Goal: Information Seeking & Learning: Learn about a topic

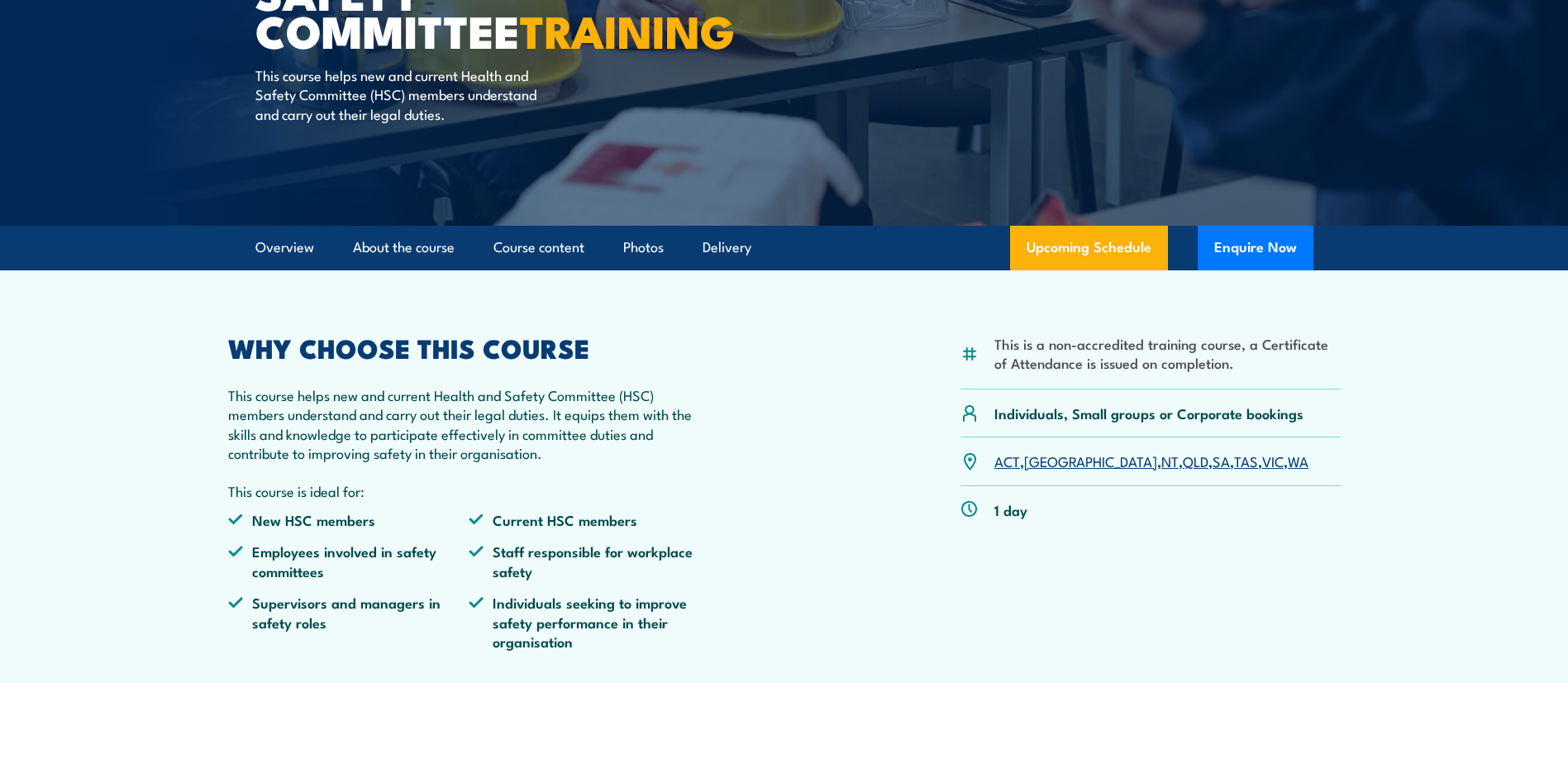
click at [1047, 464] on link "[GEOGRAPHIC_DATA]" at bounding box center [1090, 460] width 133 height 20
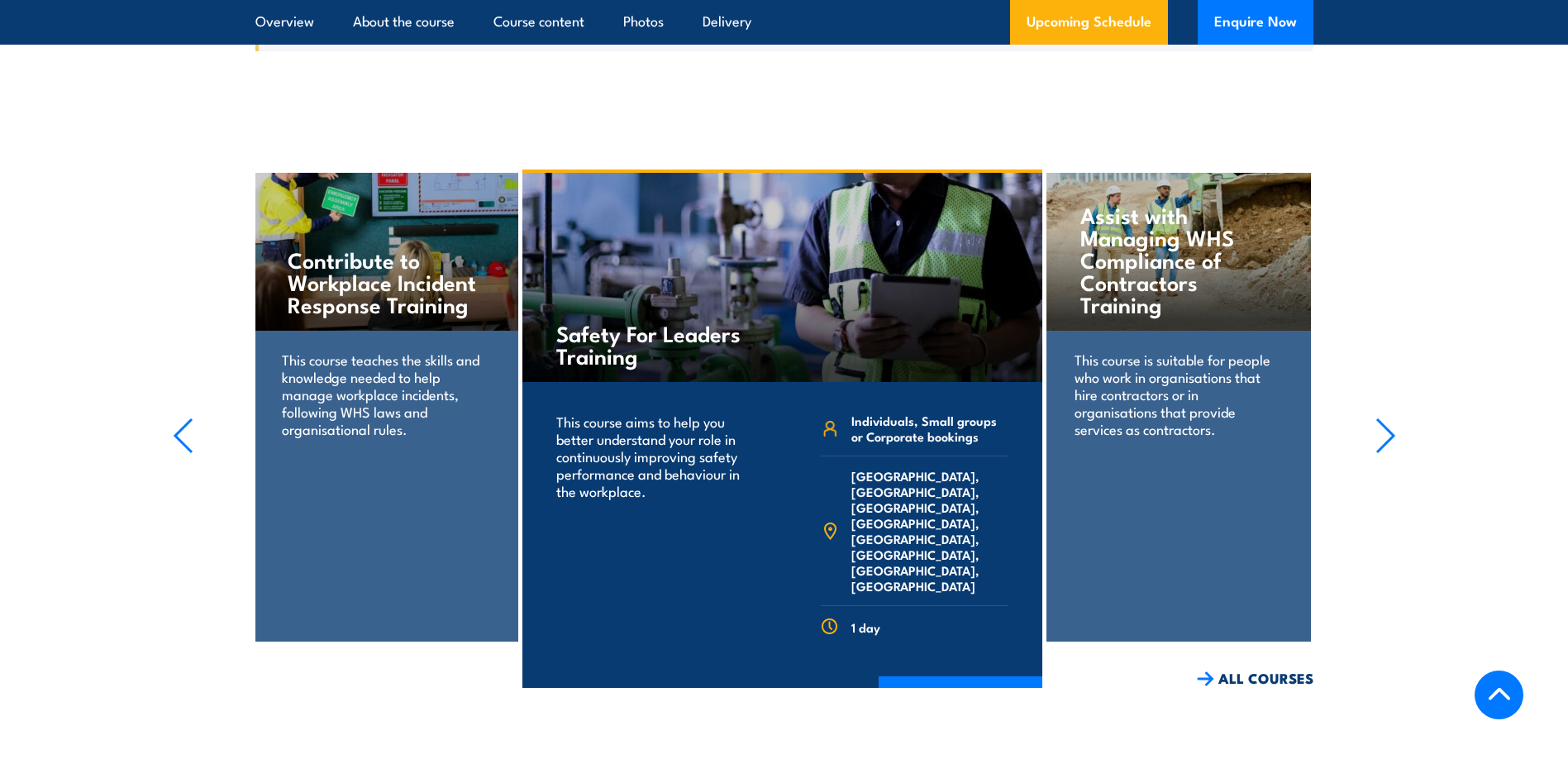
scroll to position [2627, 0]
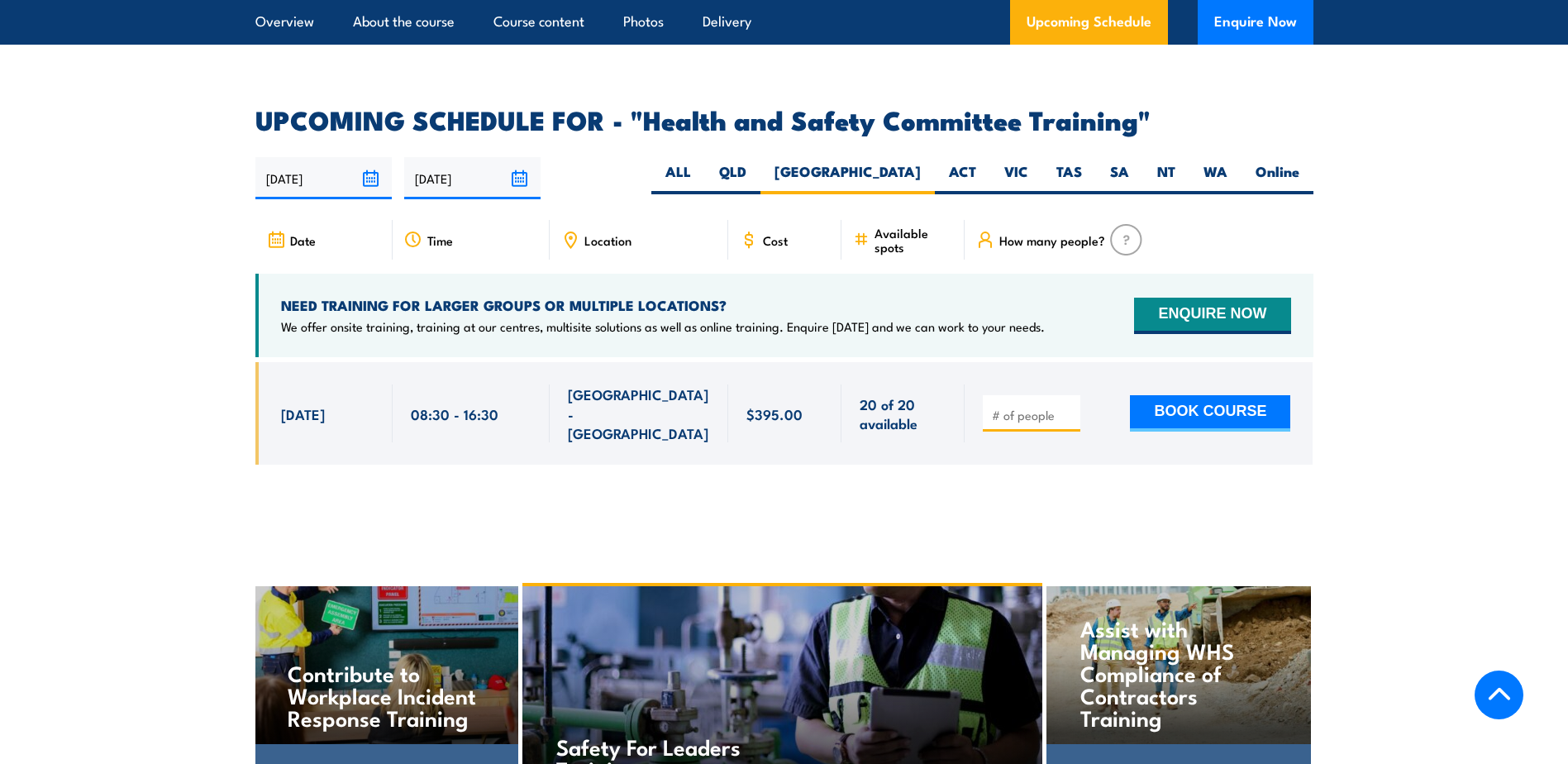
click at [1005, 407] on input "number" at bounding box center [1033, 415] width 83 height 16
click at [1077, 395] on div at bounding box center [1031, 413] width 98 height 36
click at [1071, 407] on input "1" at bounding box center [1033, 415] width 83 height 16
click at [1070, 407] on input "1" at bounding box center [1033, 415] width 83 height 16
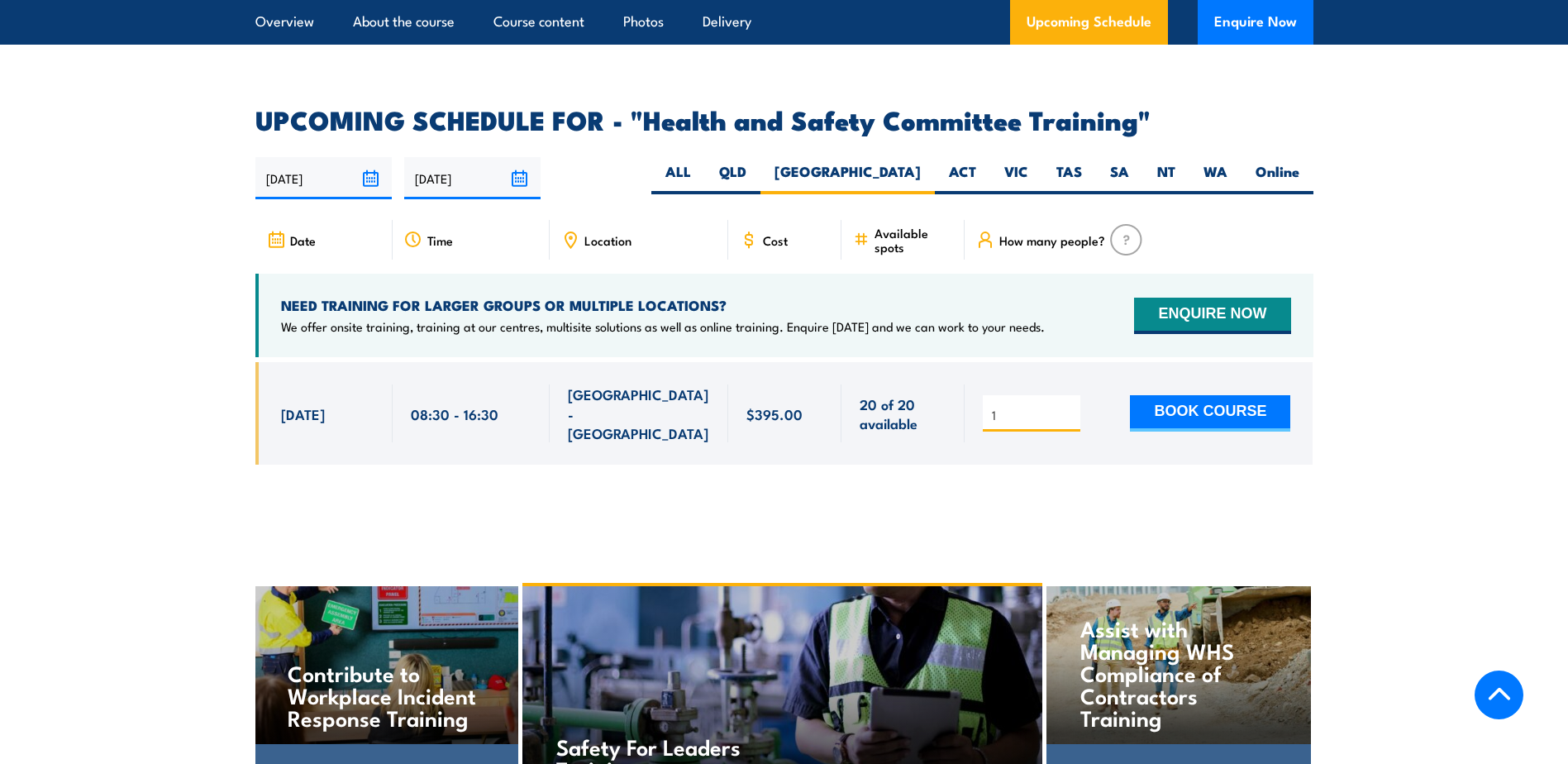
click at [1070, 407] on input "1" at bounding box center [1033, 415] width 83 height 16
click at [1068, 407] on input "2" at bounding box center [1033, 415] width 83 height 16
click at [1068, 407] on input "3" at bounding box center [1033, 415] width 83 height 16
type input "4"
click at [1068, 407] on input "4" at bounding box center [1033, 415] width 83 height 16
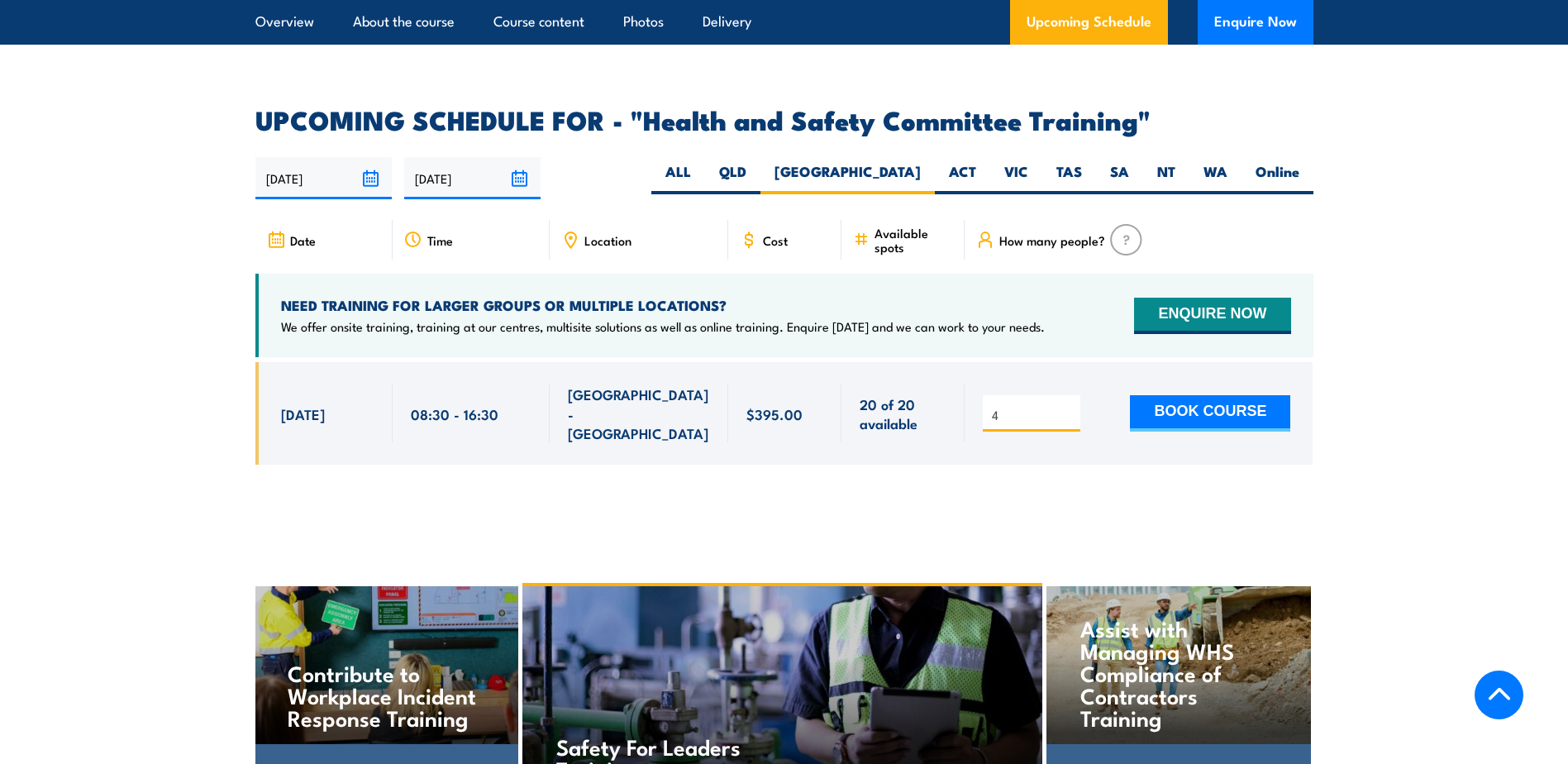
click at [1103, 394] on div "4 BOOK COURSE" at bounding box center [1136, 413] width 307 height 57
click at [1091, 433] on div "4" at bounding box center [784, 426] width 1058 height 128
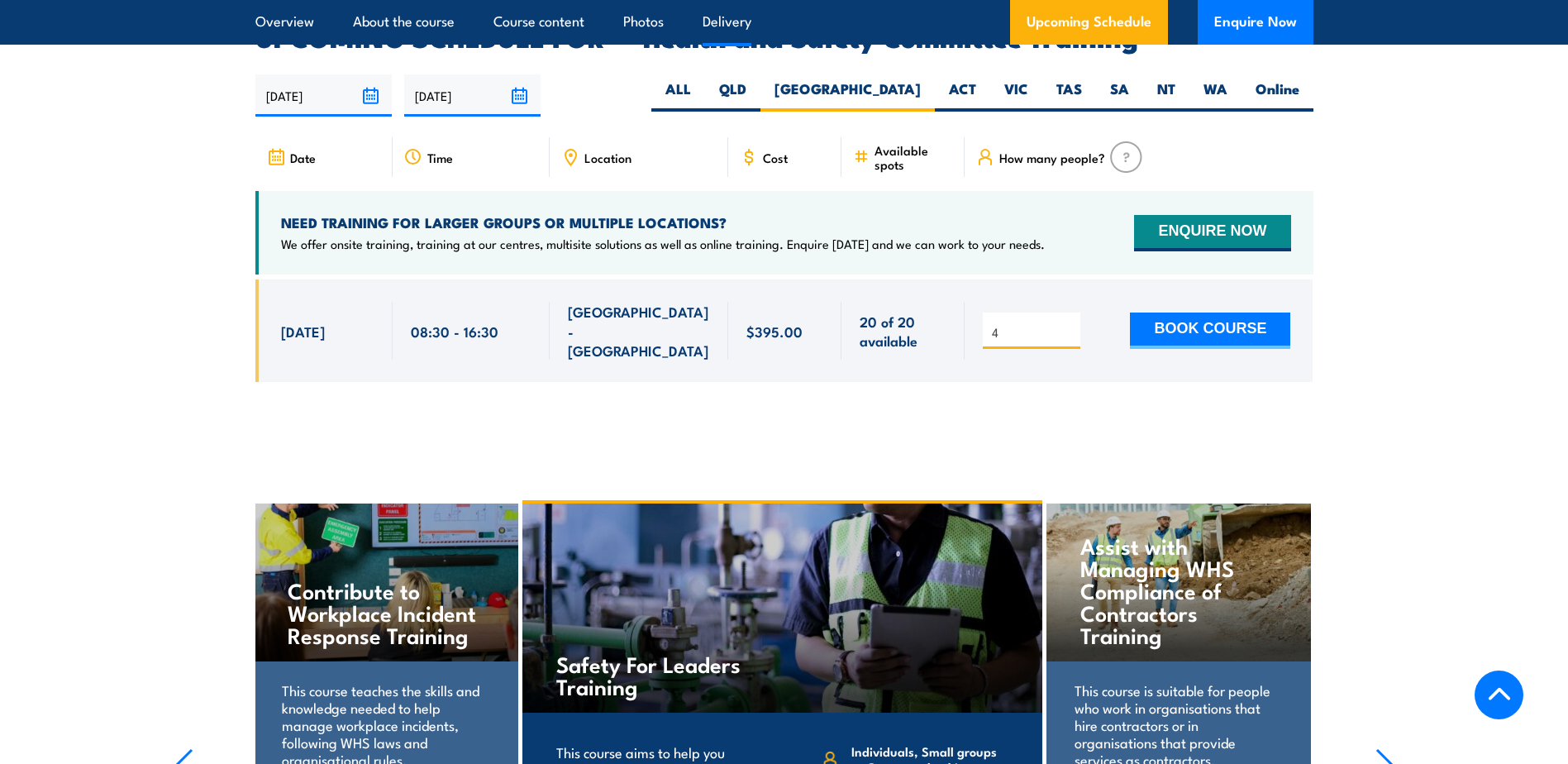
scroll to position [2379, 0]
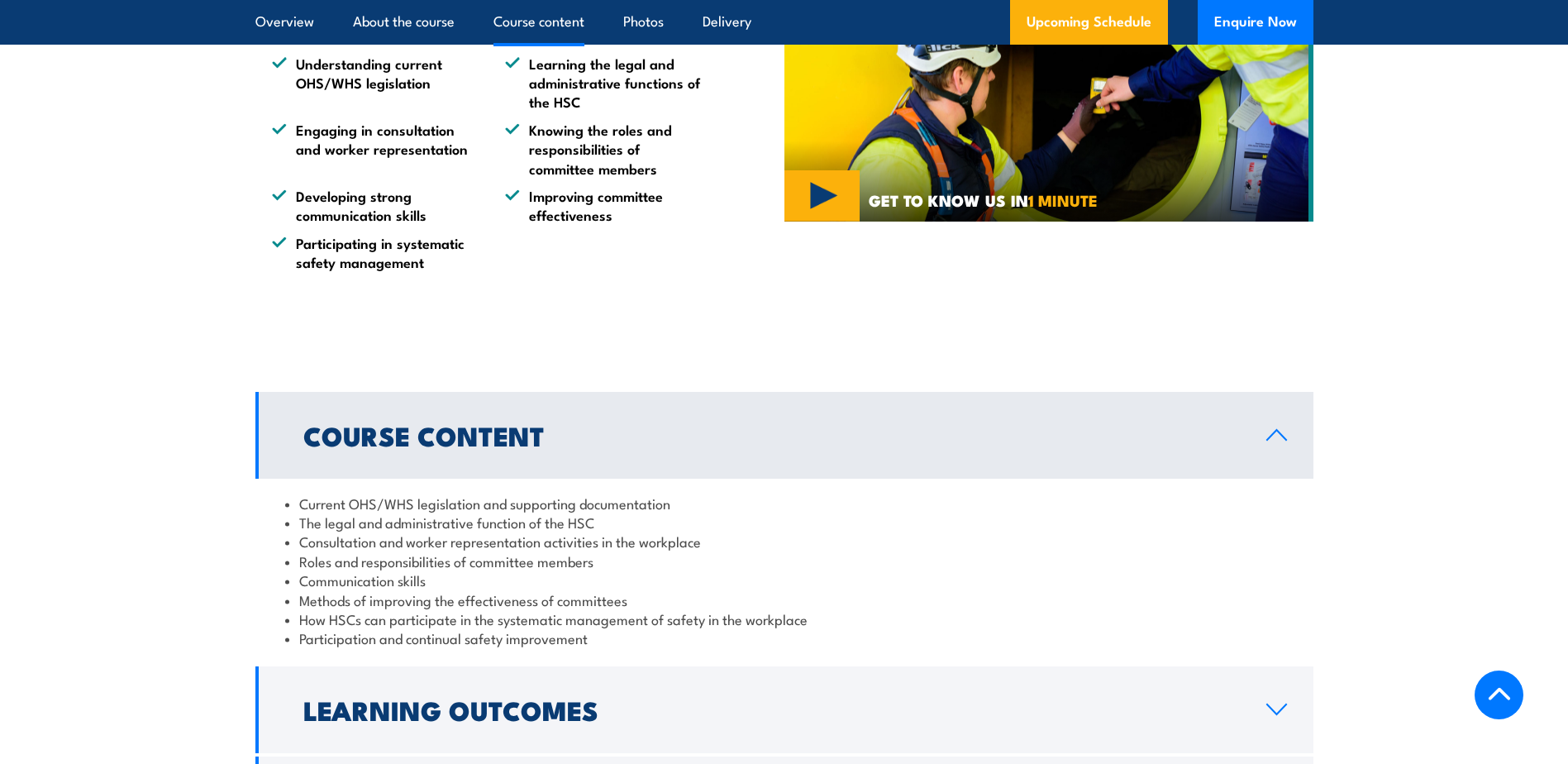
scroll to position [1571, 0]
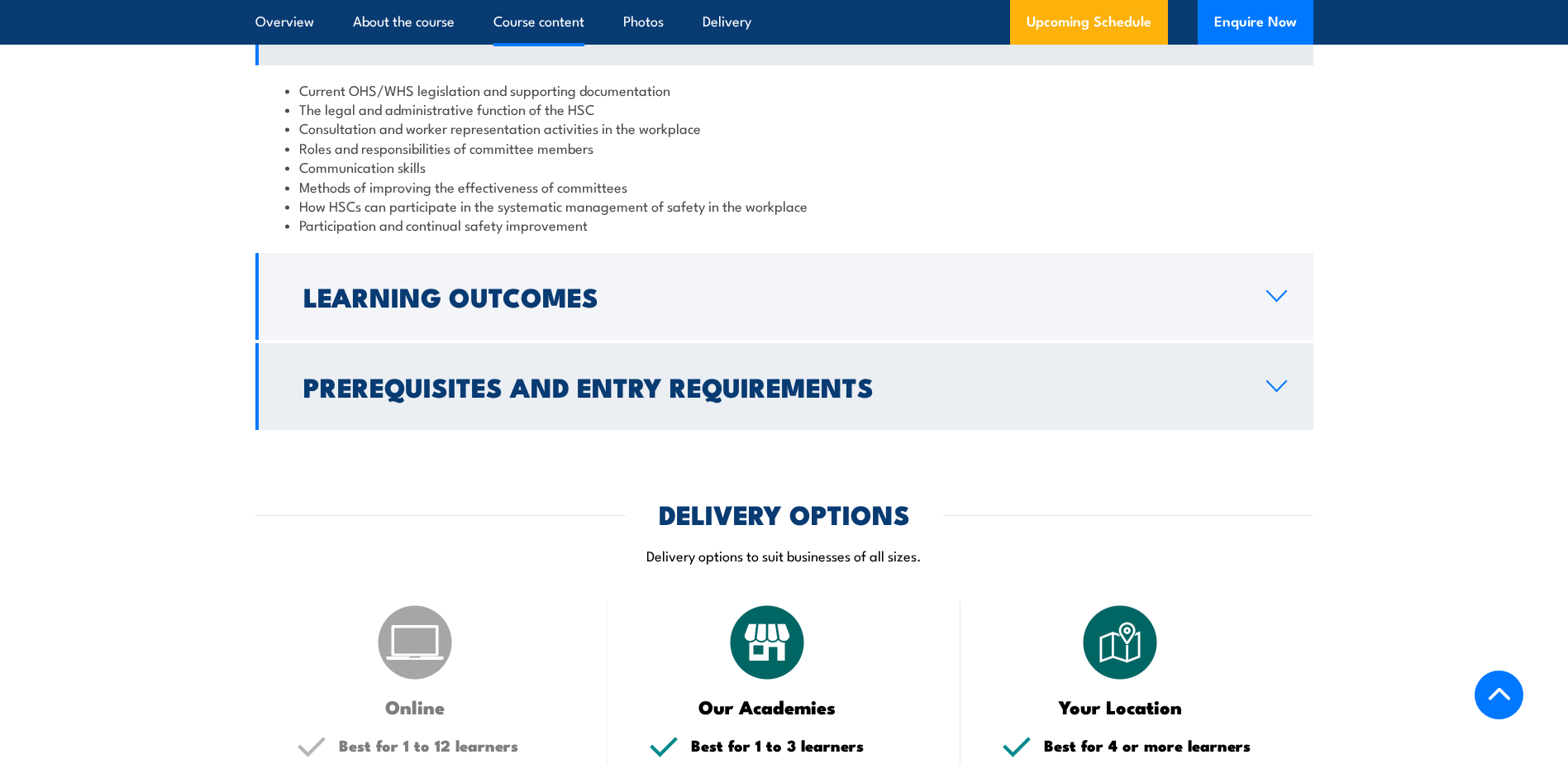
click at [617, 410] on link "Prerequisites and Entry Requirements" at bounding box center [784, 386] width 1058 height 87
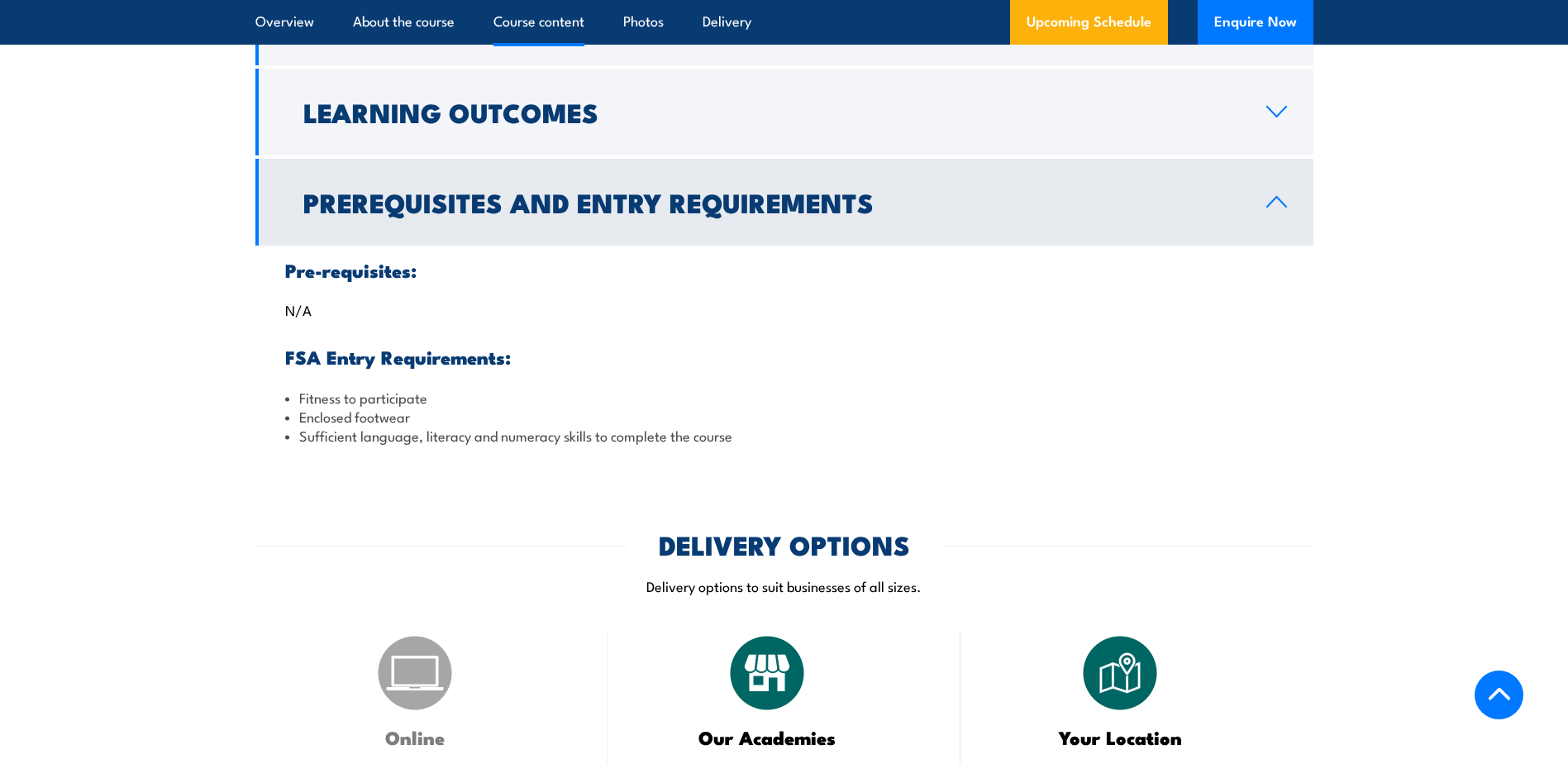
scroll to position [1488, 0]
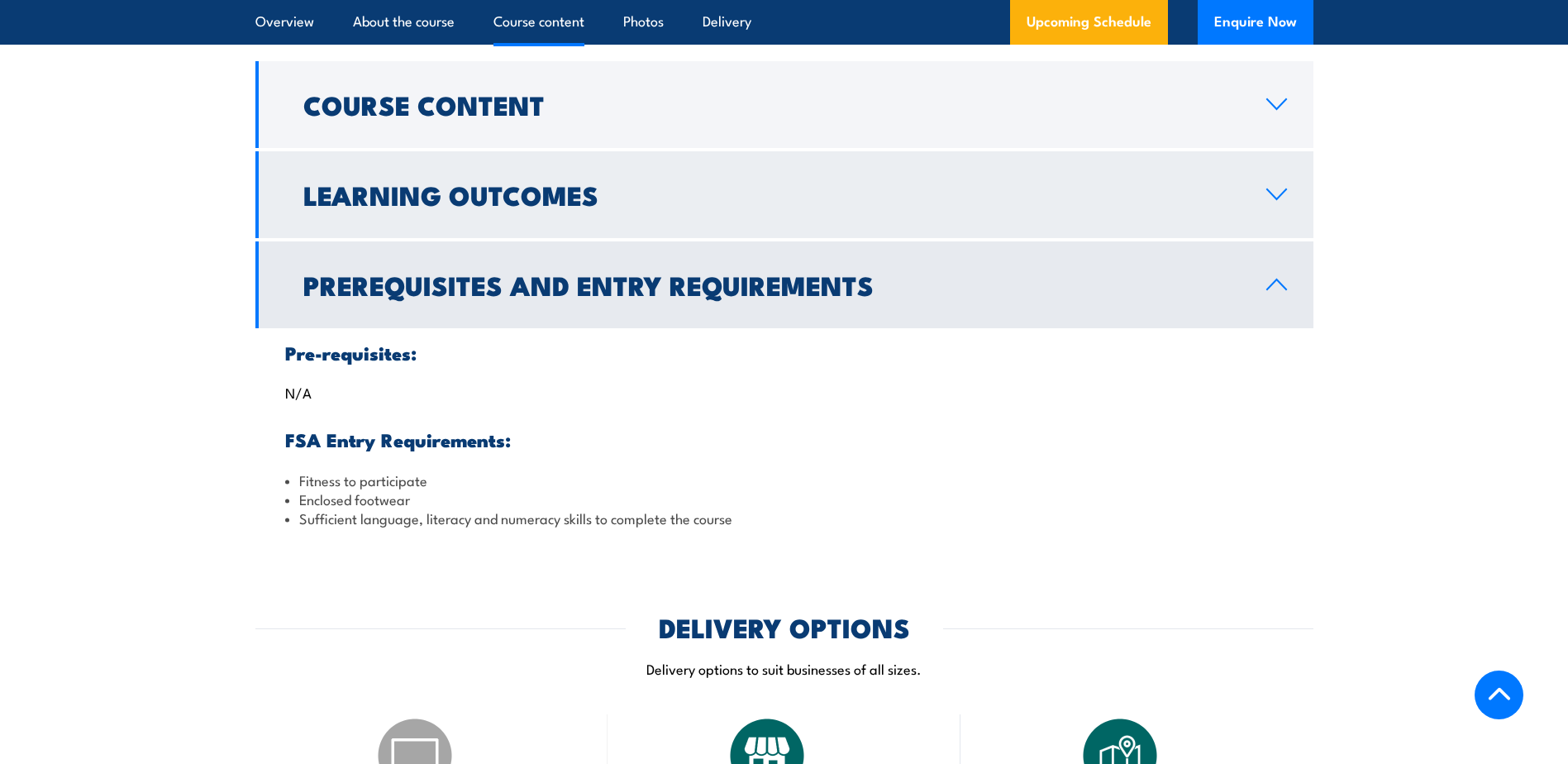
click at [644, 176] on link "Learning Outcomes" at bounding box center [784, 194] width 1058 height 87
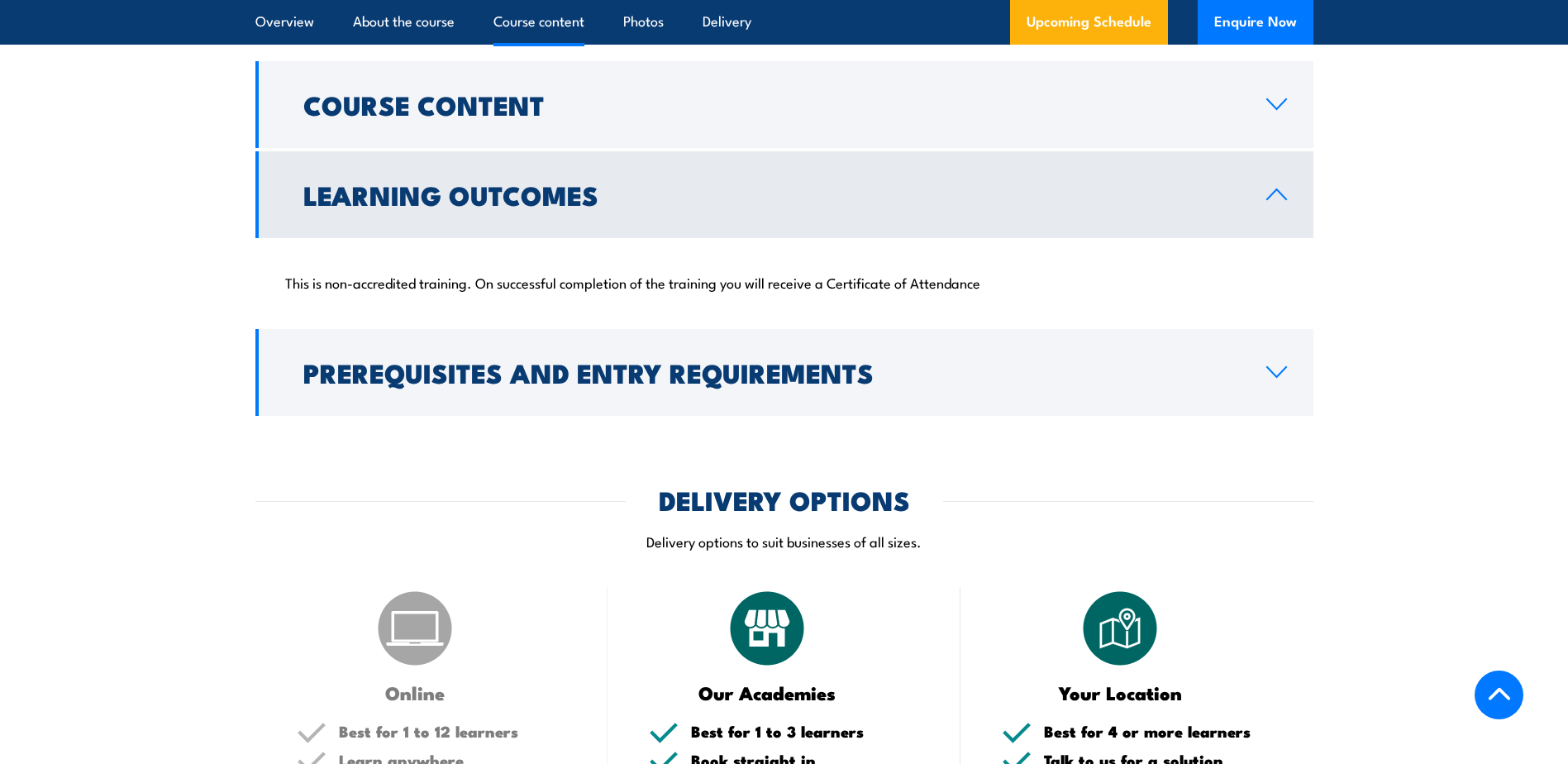
scroll to position [1405, 0]
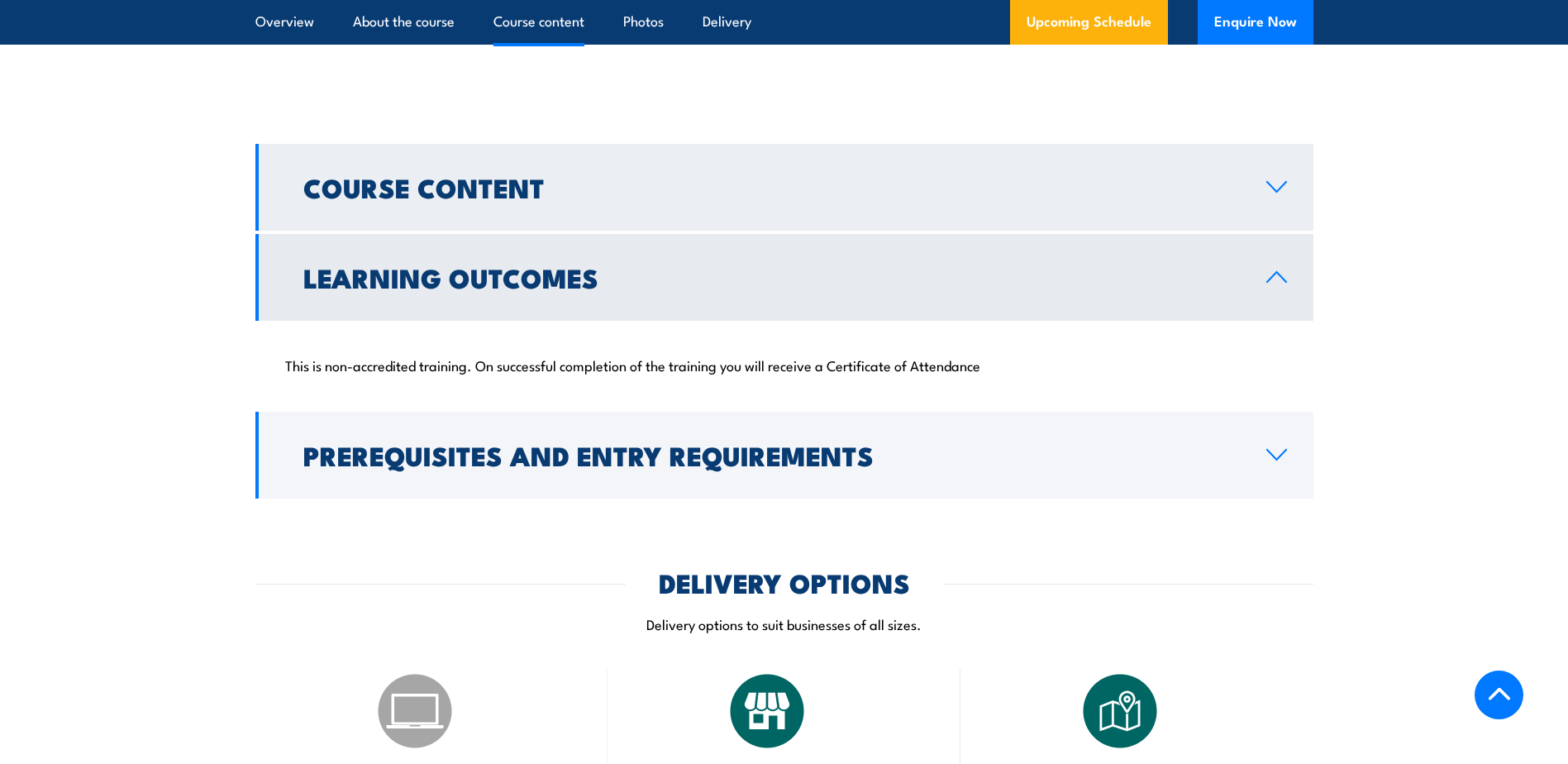
click at [737, 208] on link "Course Content" at bounding box center [784, 187] width 1058 height 87
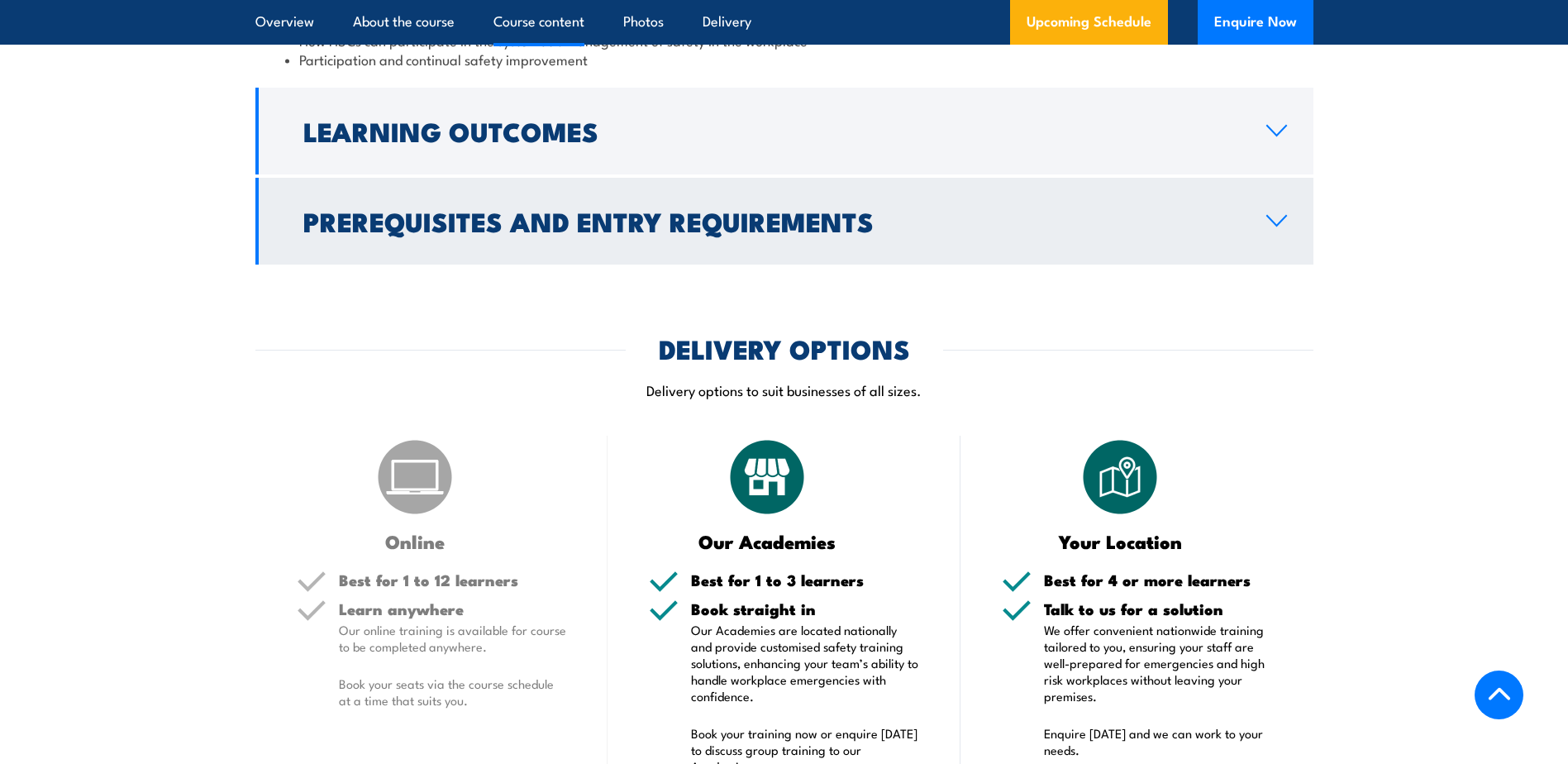
scroll to position [1901, 0]
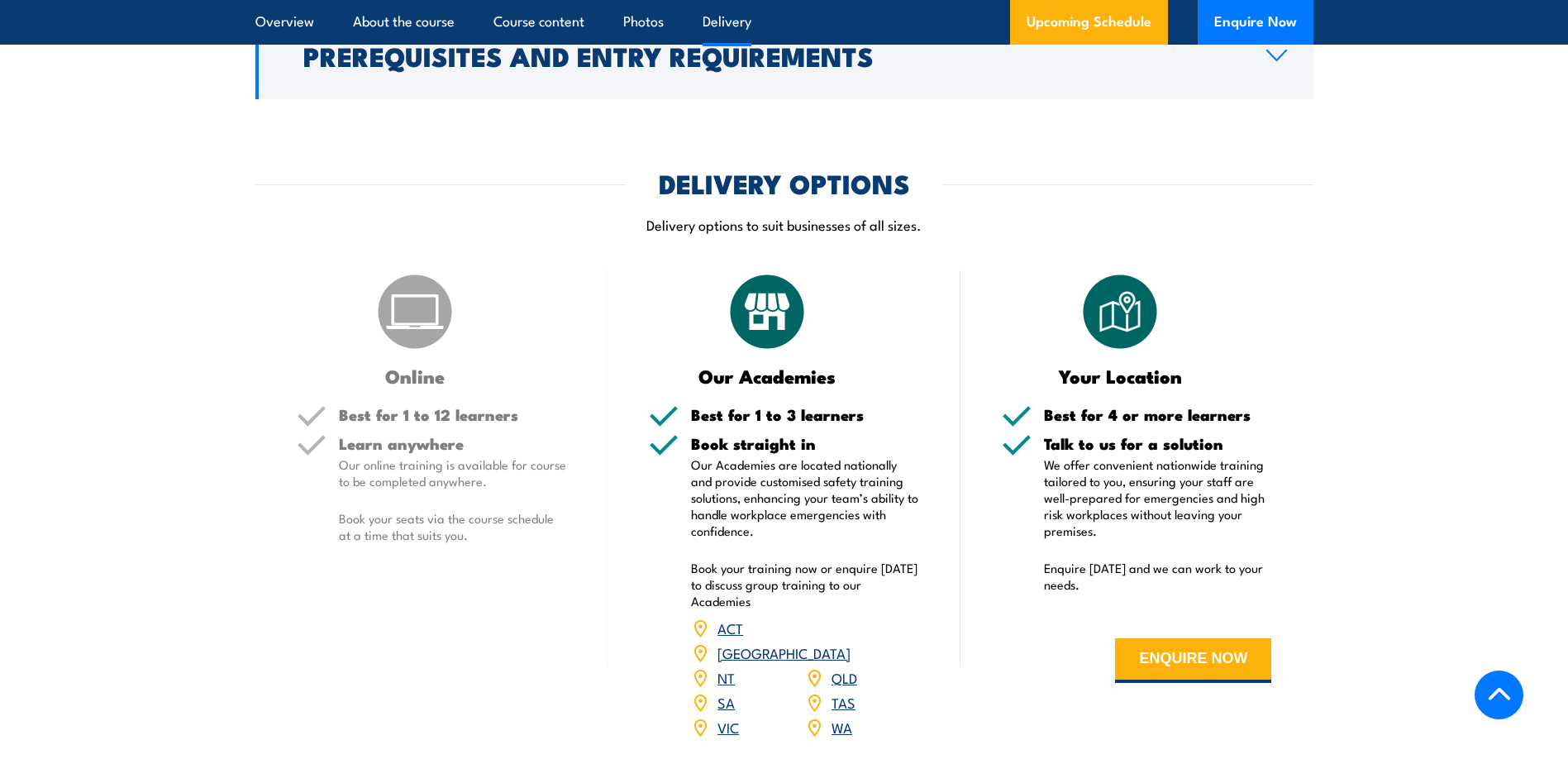
click at [445, 333] on img at bounding box center [415, 311] width 83 height 83
click at [432, 333] on img at bounding box center [415, 311] width 83 height 83
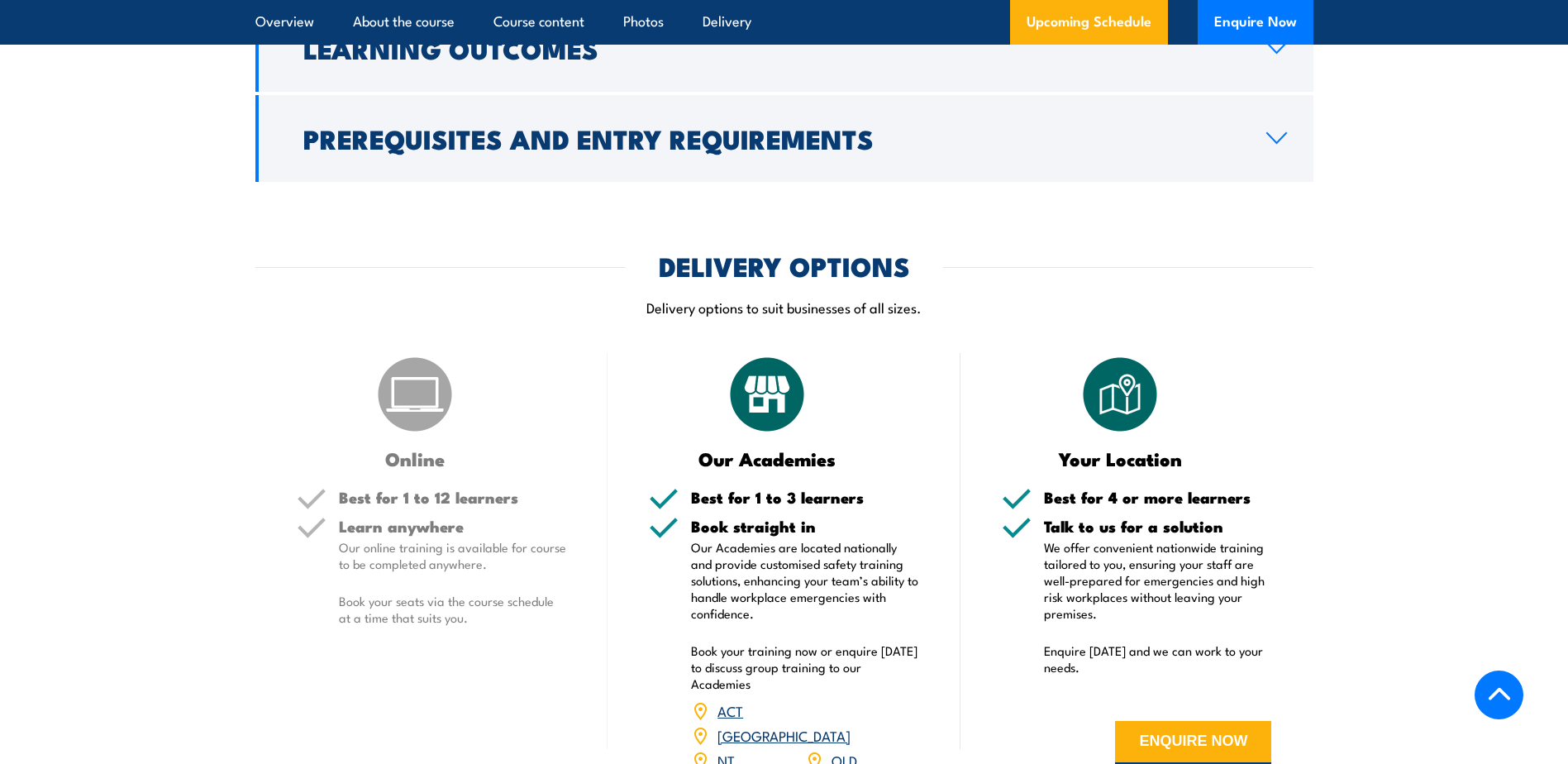
scroll to position [1984, 0]
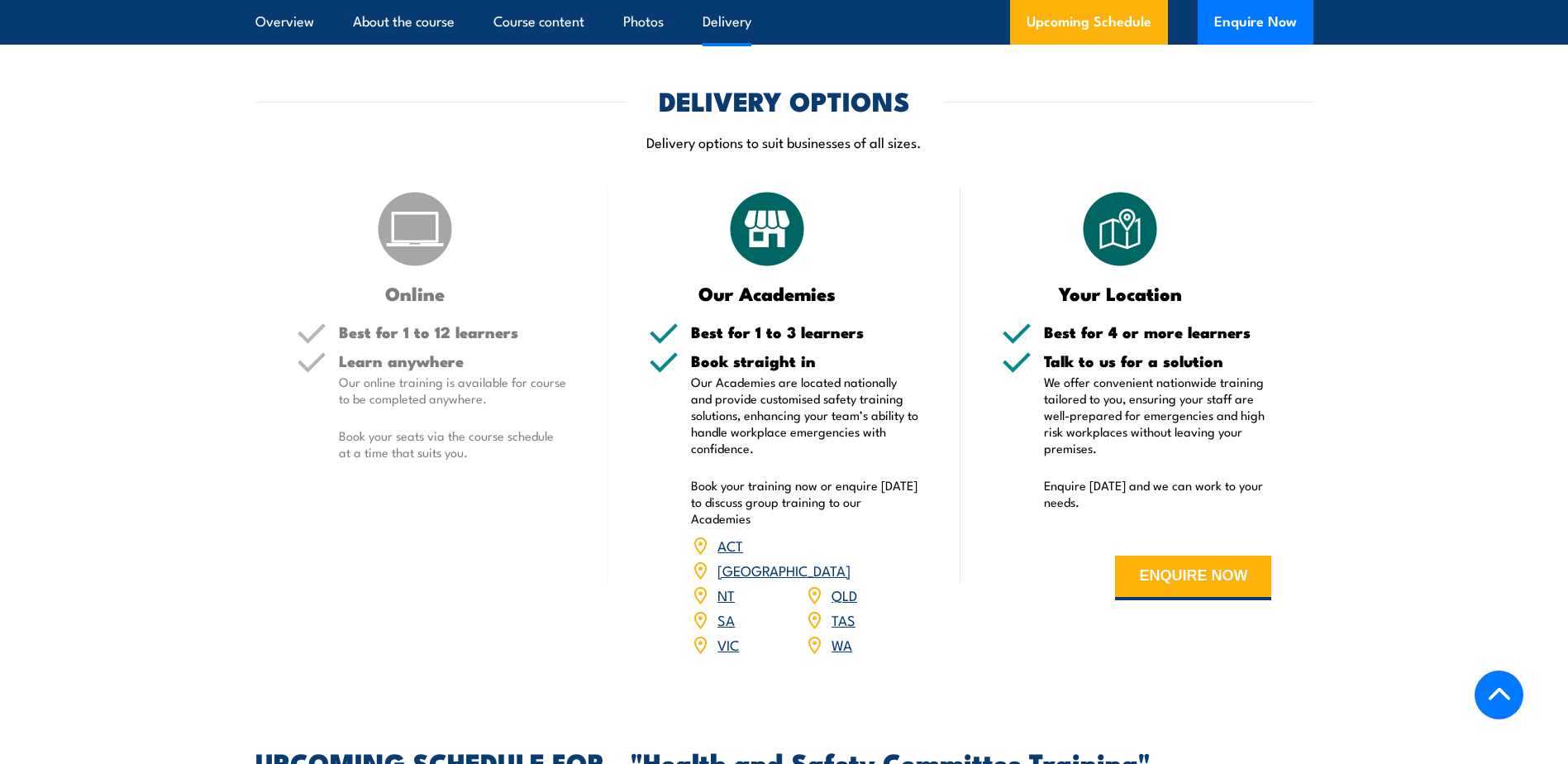
click at [845, 560] on link "[GEOGRAPHIC_DATA]" at bounding box center [784, 570] width 133 height 20
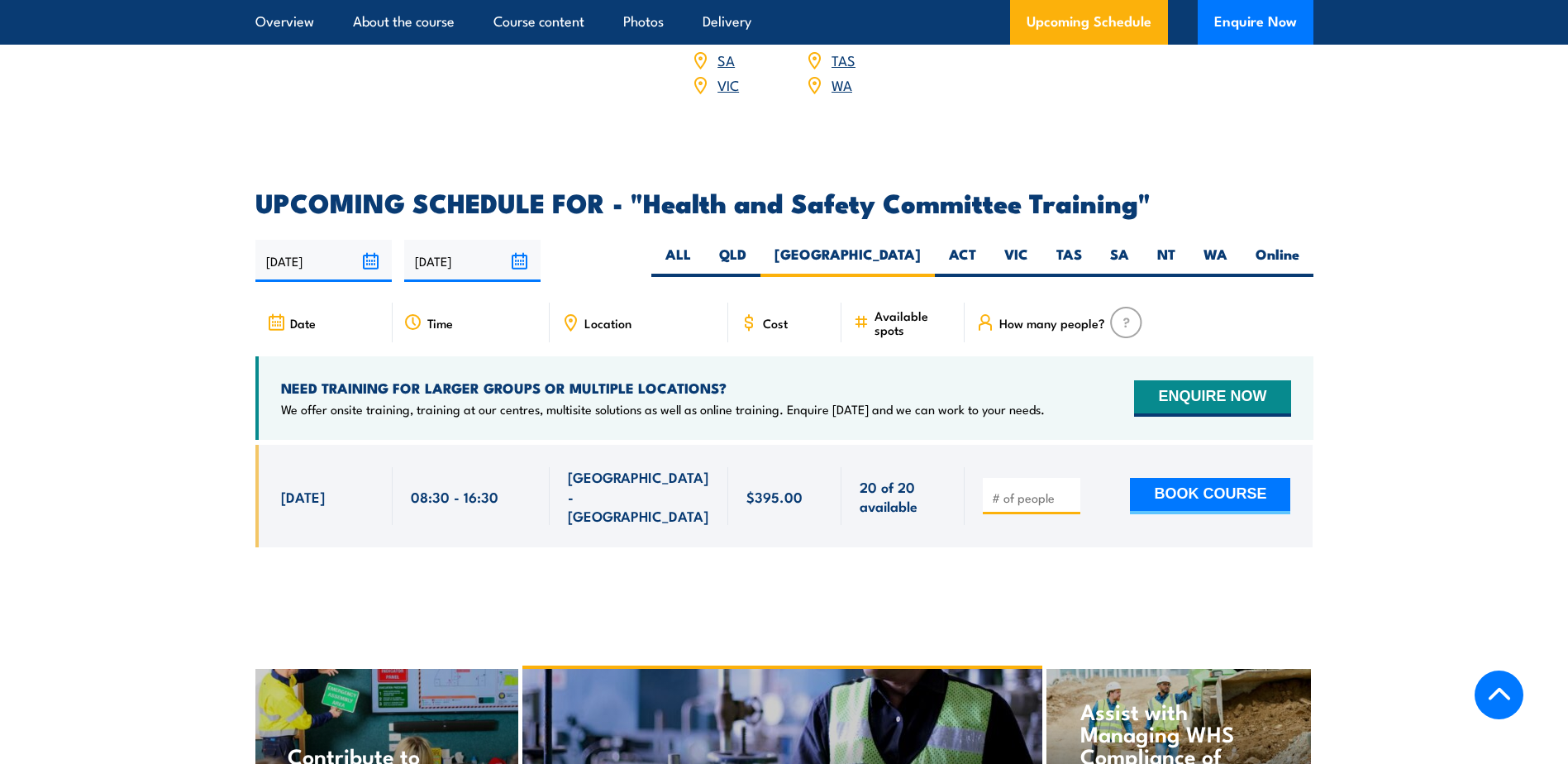
scroll to position [2461, 0]
